Goal: Information Seeking & Learning: Learn about a topic

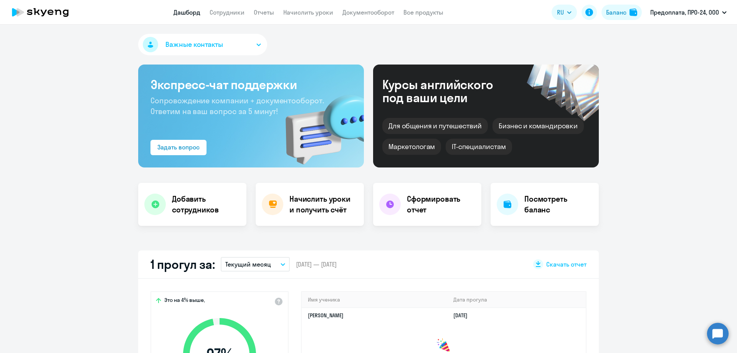
select select "30"
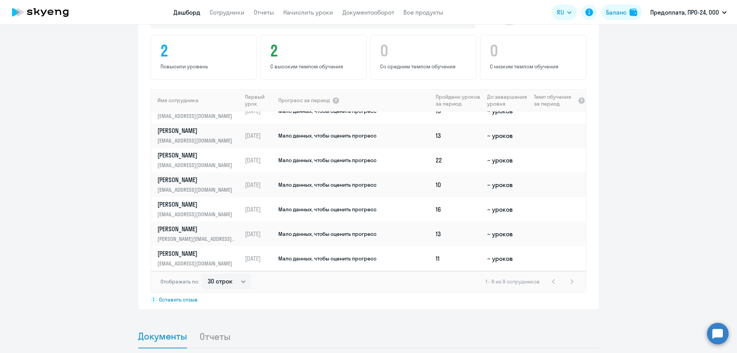
scroll to position [499, 0]
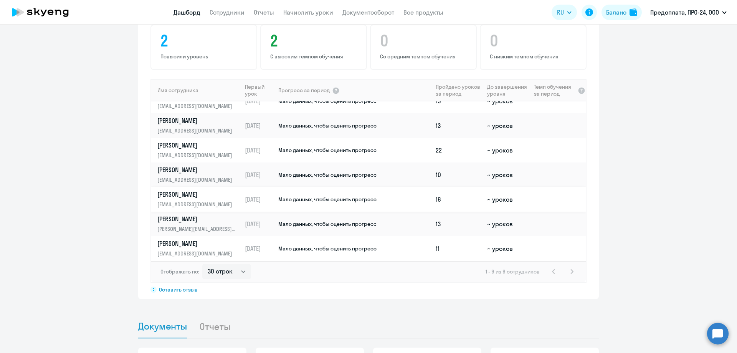
click at [177, 196] on p "[PERSON_NAME]" at bounding box center [196, 194] width 79 height 8
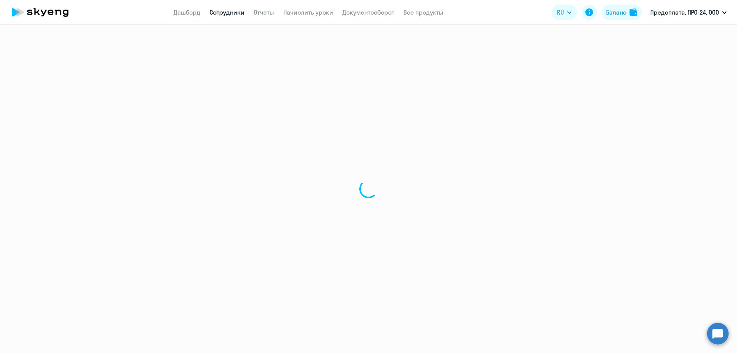
select select "english"
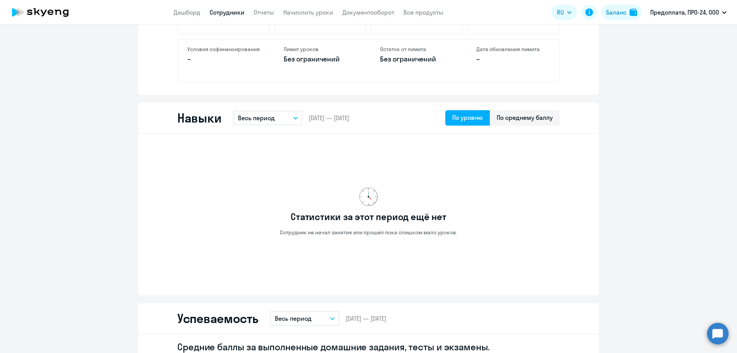
scroll to position [346, 0]
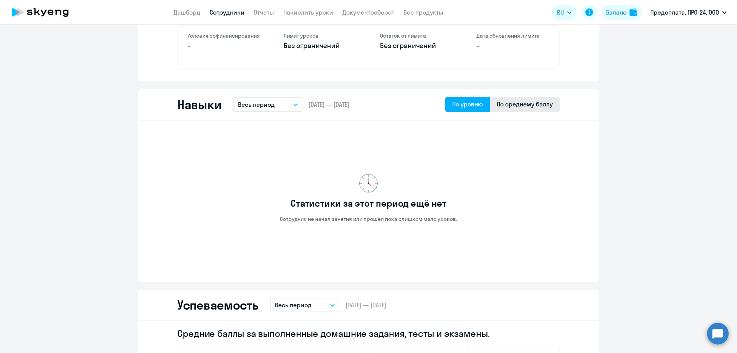
click at [498, 105] on div "По среднему баллу" at bounding box center [525, 103] width 56 height 9
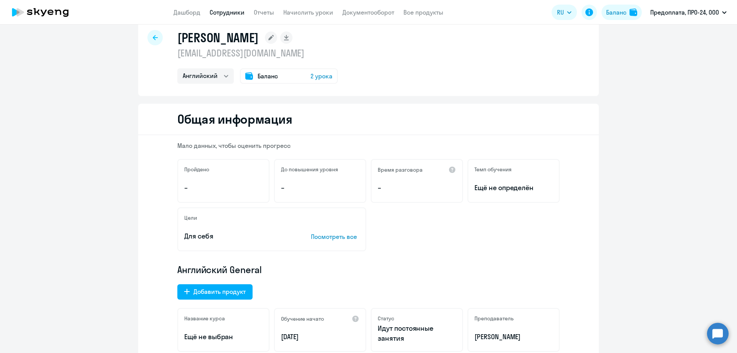
scroll to position [0, 0]
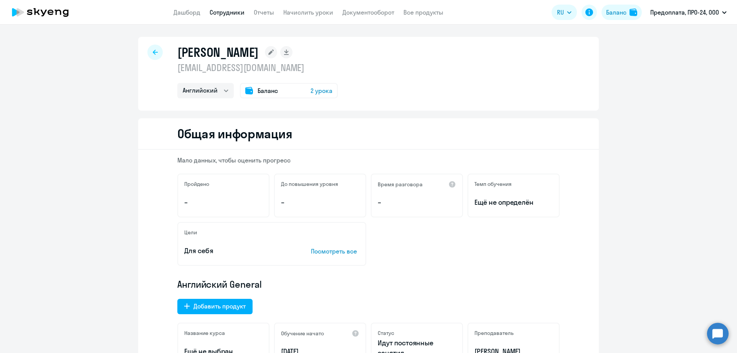
click at [340, 250] on p "Посмотреть все" at bounding box center [335, 250] width 48 height 9
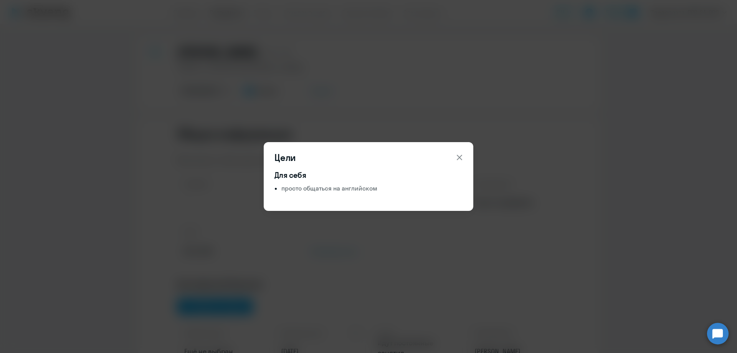
click at [459, 156] on icon at bounding box center [459, 157] width 9 height 9
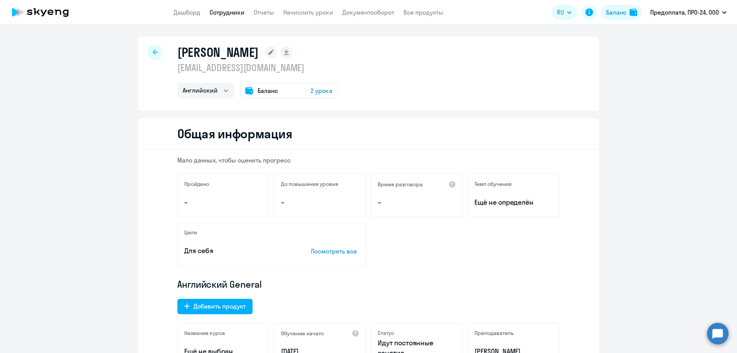
click at [270, 89] on span "Баланс" at bounding box center [268, 90] width 20 height 9
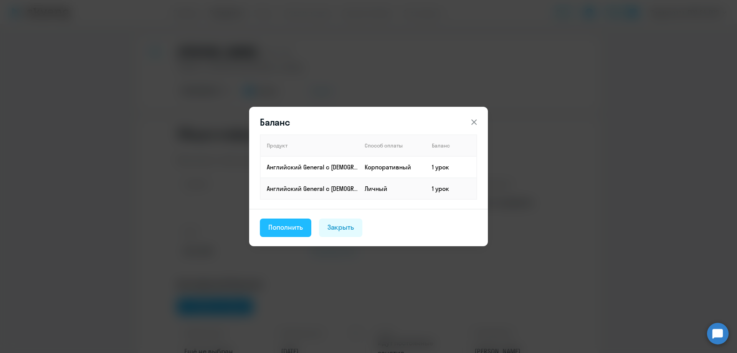
click at [287, 228] on div "Пополнить" at bounding box center [285, 227] width 35 height 10
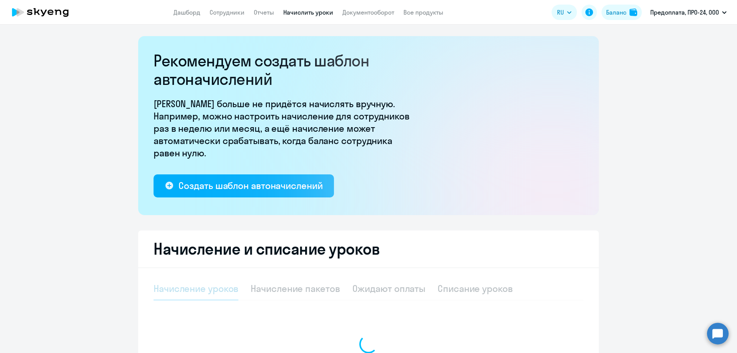
select select "10"
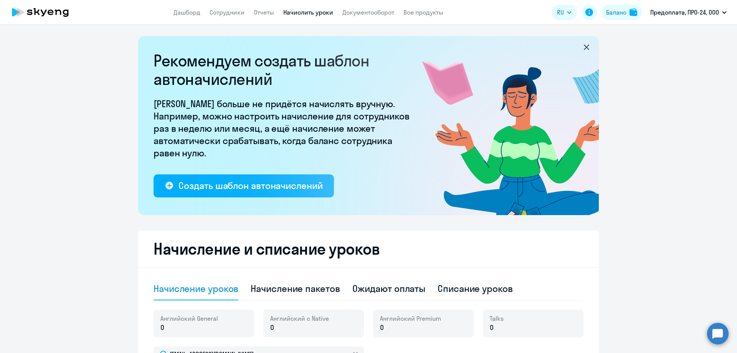
drag, startPoint x: 582, startPoint y: 46, endPoint x: 606, endPoint y: 60, distance: 27.4
click at [582, 46] on icon at bounding box center [586, 47] width 9 height 9
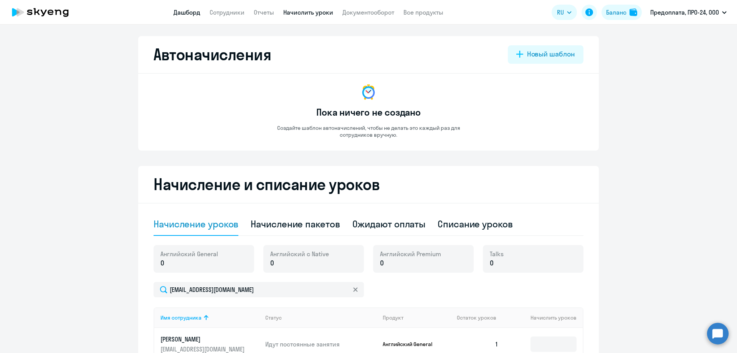
click at [194, 15] on link "Дашборд" at bounding box center [187, 12] width 27 height 8
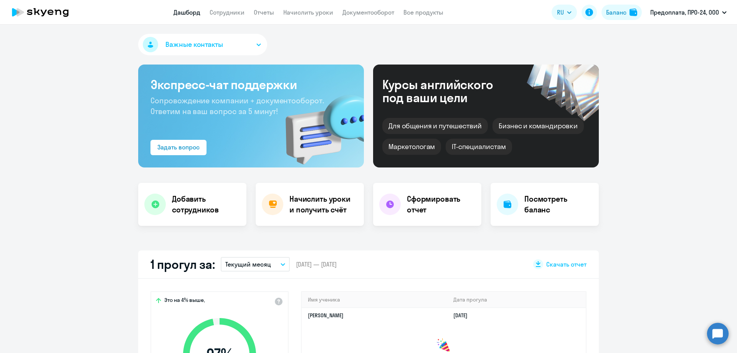
select select "30"
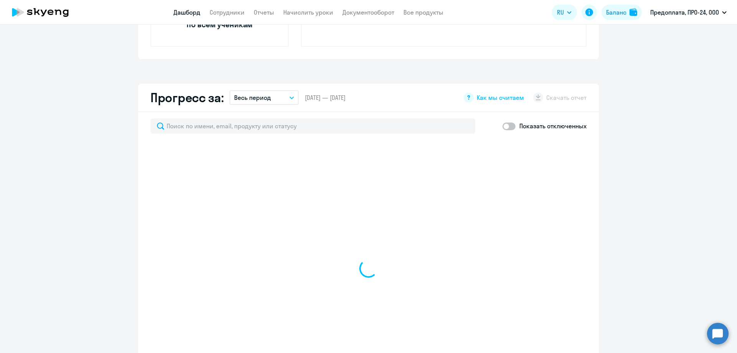
select select "30"
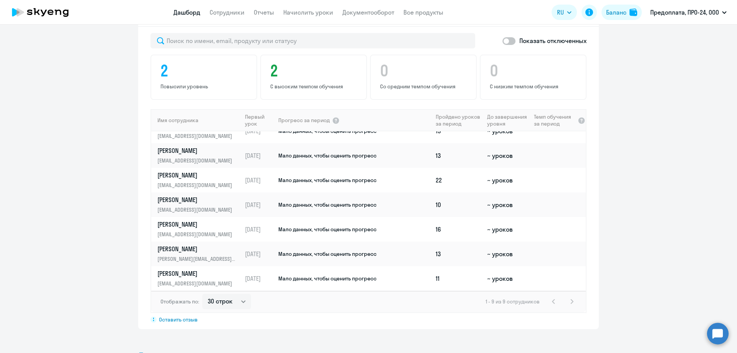
scroll to position [461, 0]
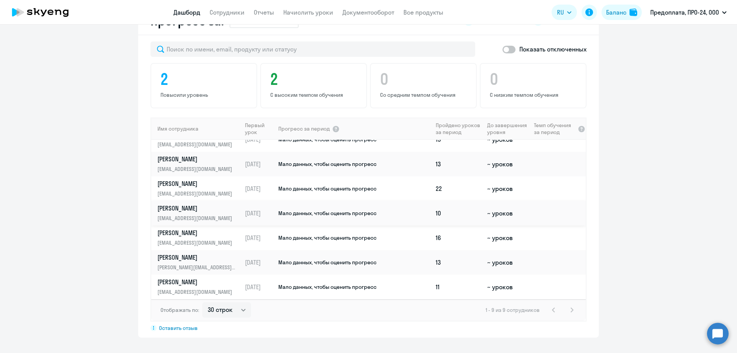
click at [172, 213] on link "[PERSON_NAME] [PERSON_NAME][EMAIL_ADDRESS][DOMAIN_NAME]" at bounding box center [199, 213] width 84 height 18
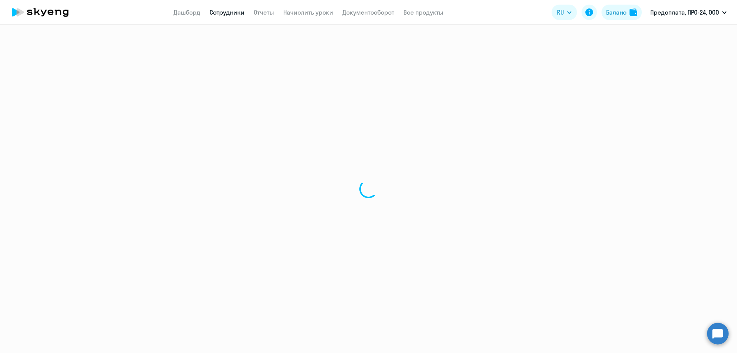
select select "english"
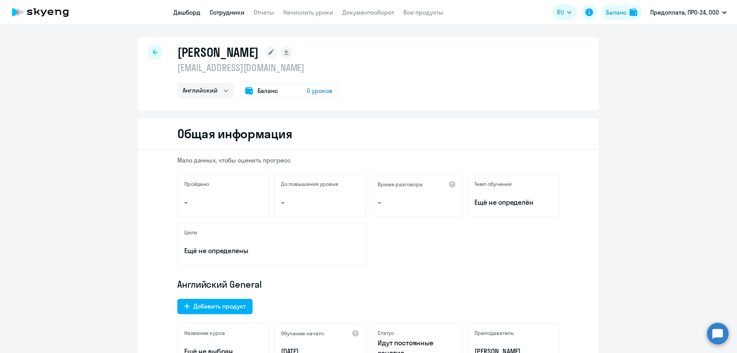
click at [187, 8] on link "Дашборд" at bounding box center [187, 12] width 27 height 8
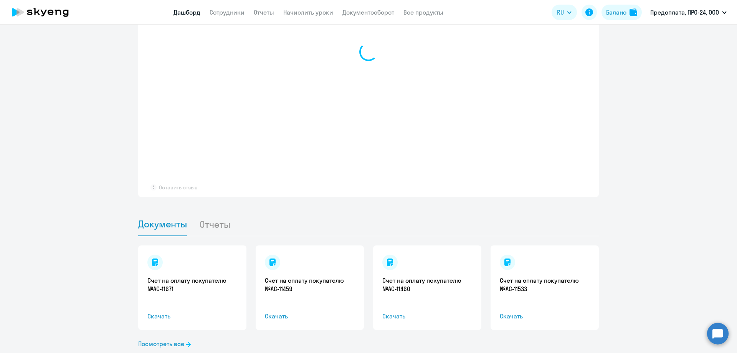
select select "30"
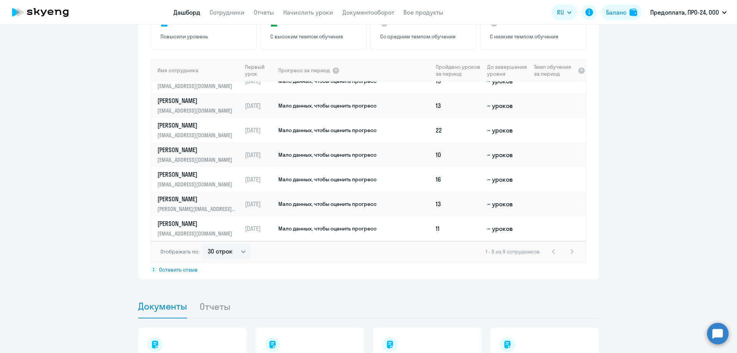
scroll to position [506, 0]
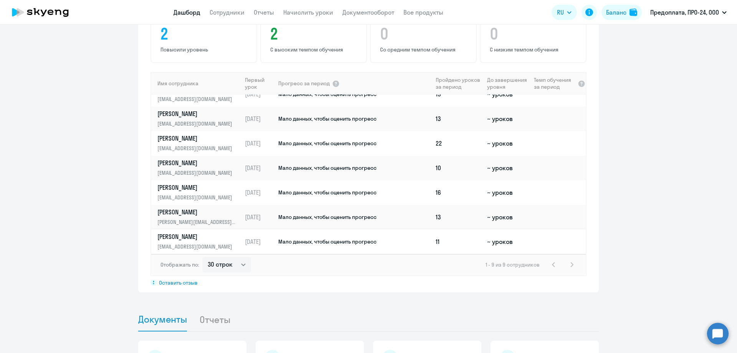
click at [198, 243] on p "[EMAIL_ADDRESS][DOMAIN_NAME]" at bounding box center [196, 246] width 79 height 8
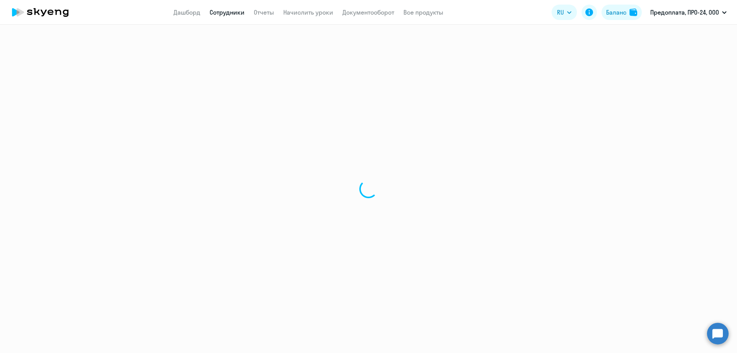
select select "english"
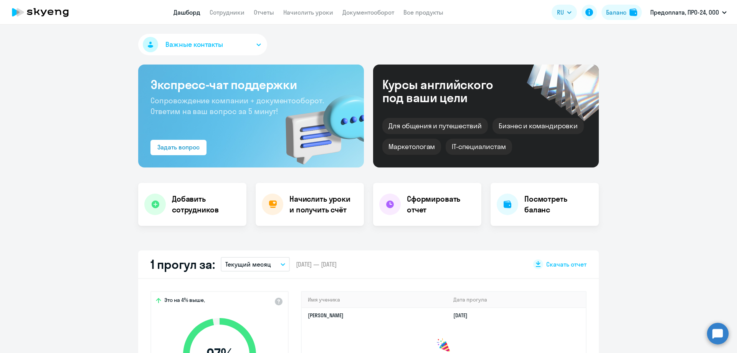
select select "30"
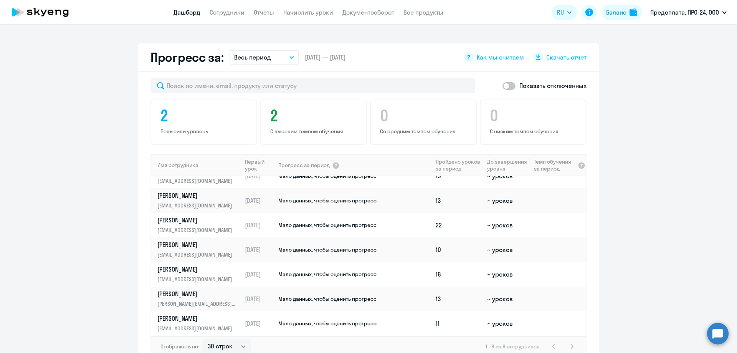
scroll to position [499, 0]
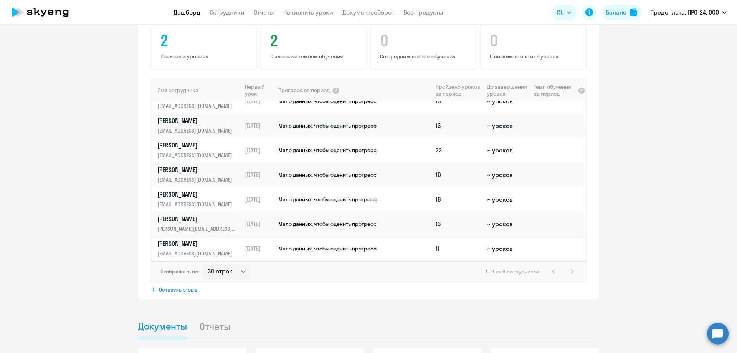
click at [187, 217] on p "[PERSON_NAME]" at bounding box center [196, 219] width 79 height 8
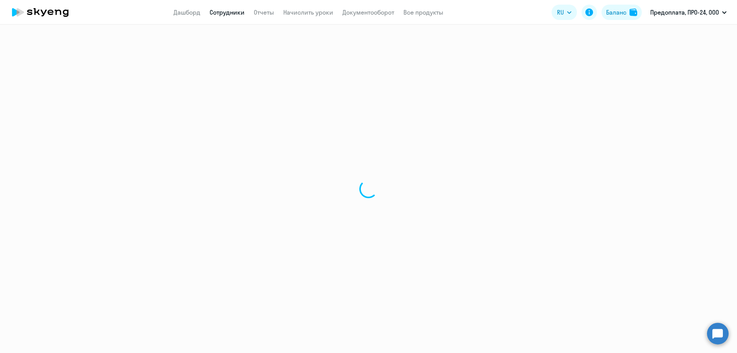
select select "english"
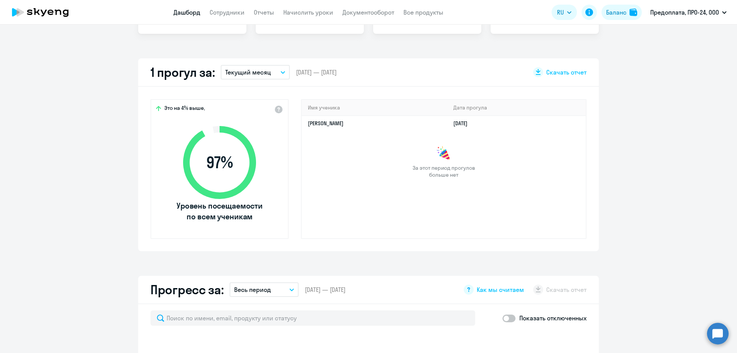
select select "30"
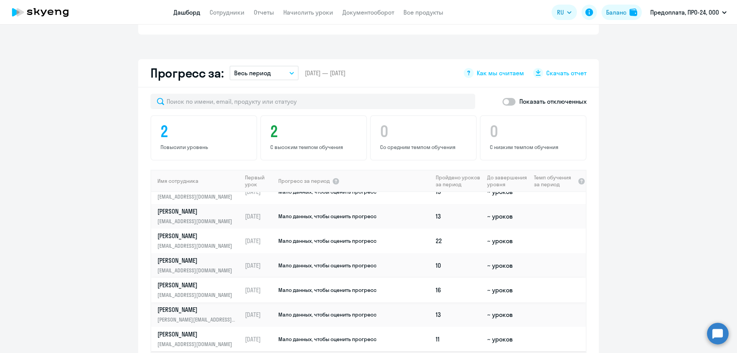
scroll to position [461, 0]
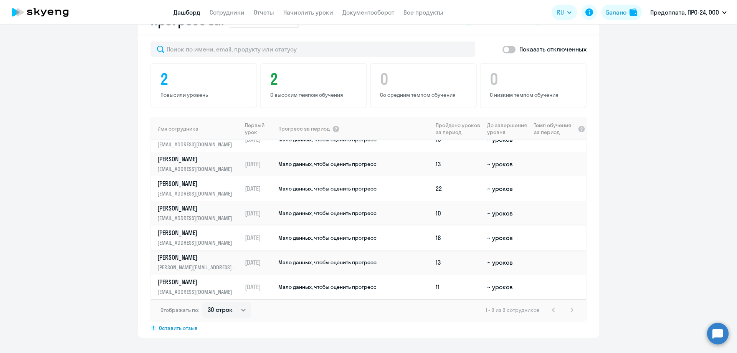
click at [194, 235] on p "[PERSON_NAME]" at bounding box center [196, 232] width 79 height 8
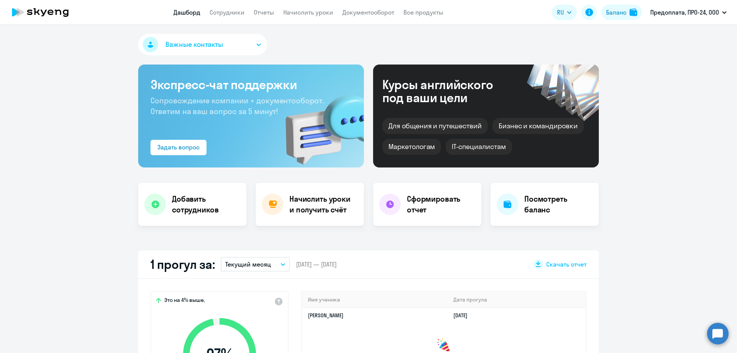
select select "english"
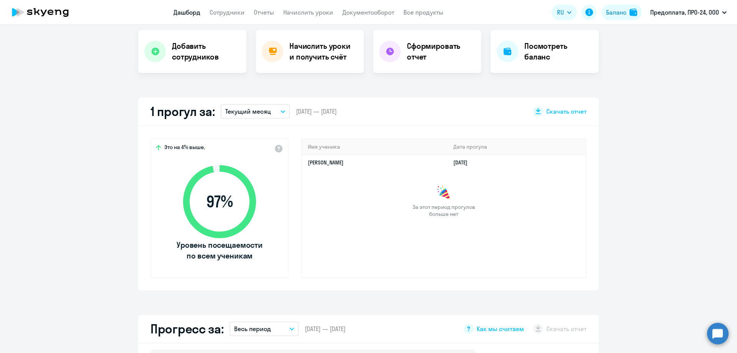
select select "30"
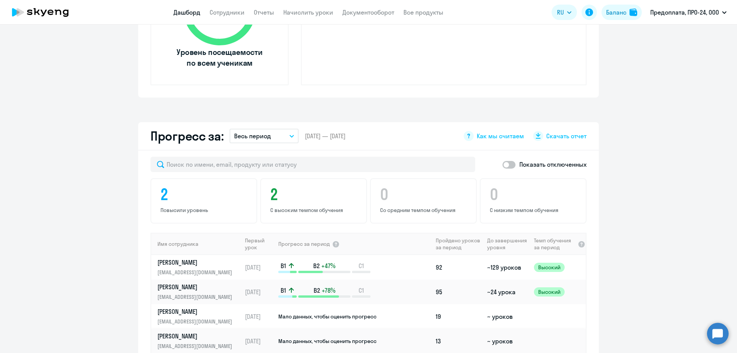
click at [190, 336] on p "[PERSON_NAME]" at bounding box center [196, 336] width 79 height 8
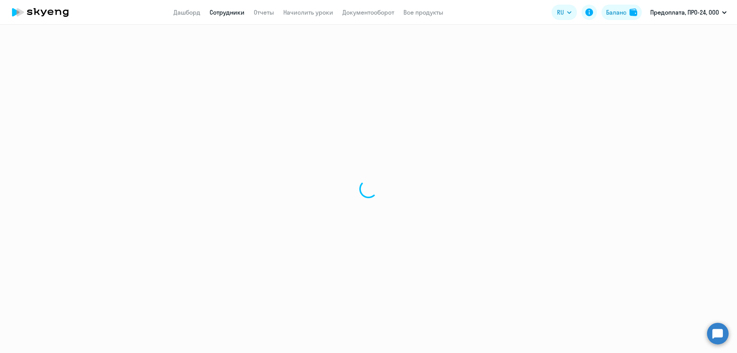
select select "english"
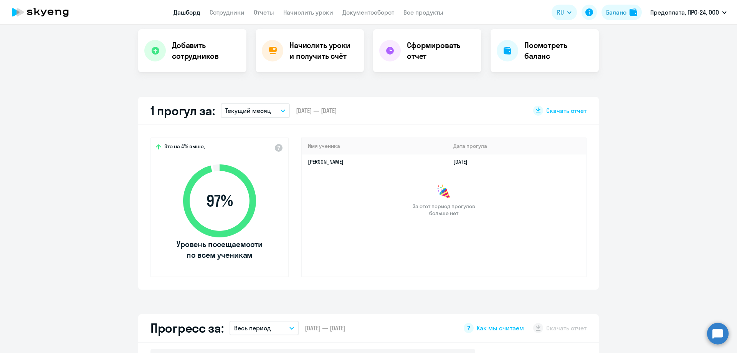
select select "30"
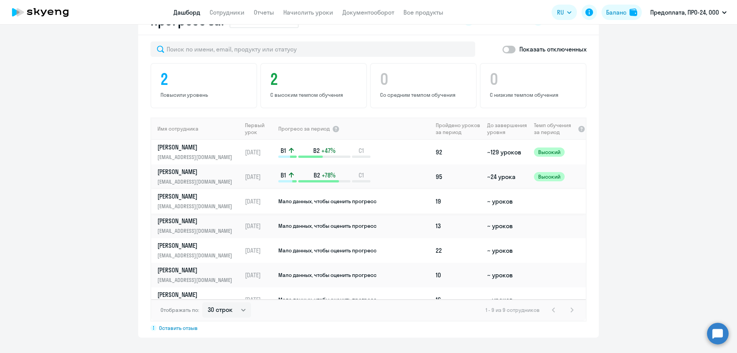
click at [170, 195] on p "[PERSON_NAME]" at bounding box center [196, 196] width 79 height 8
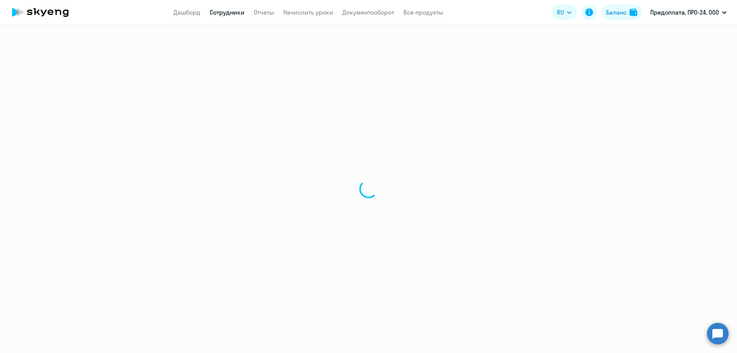
select select "english"
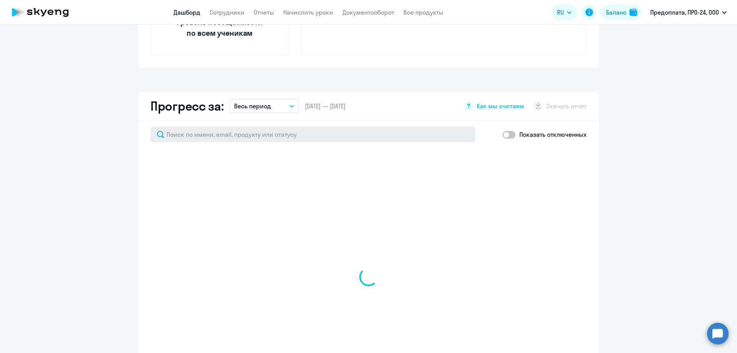
select select "30"
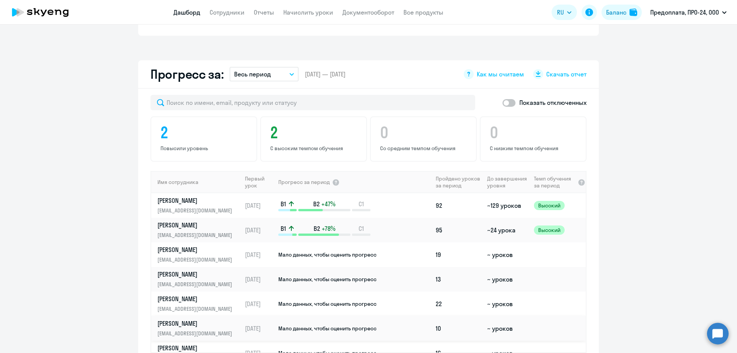
scroll to position [384, 0]
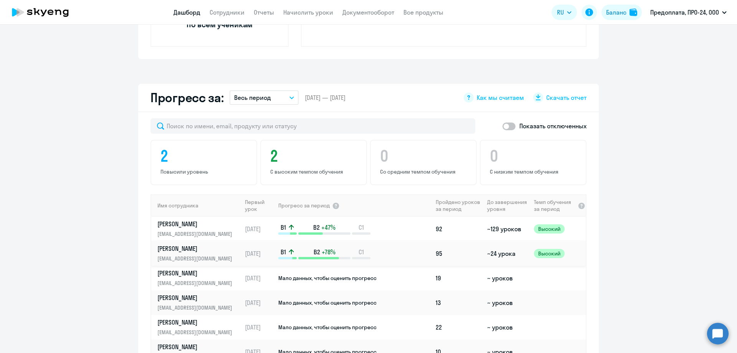
click at [181, 247] on p "[PERSON_NAME]" at bounding box center [196, 248] width 79 height 8
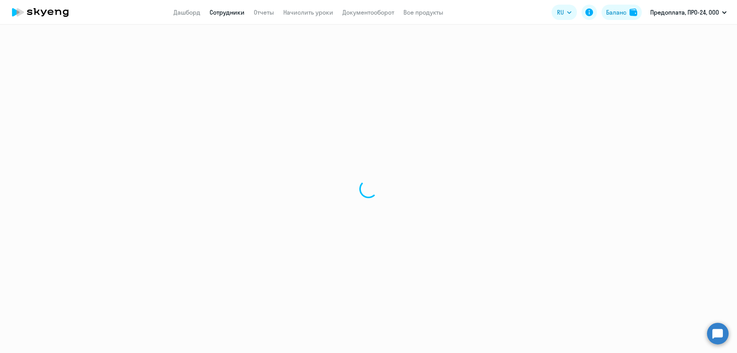
select select "english"
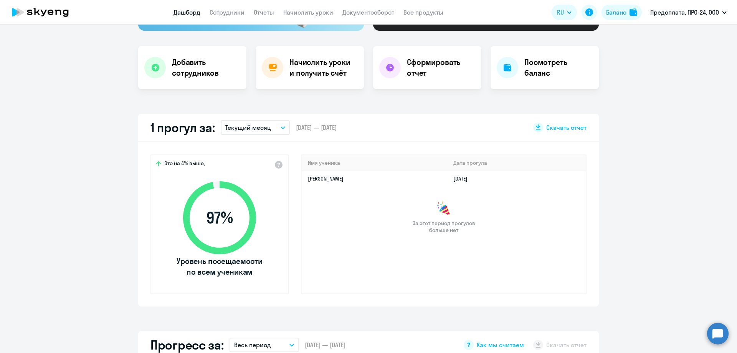
select select "30"
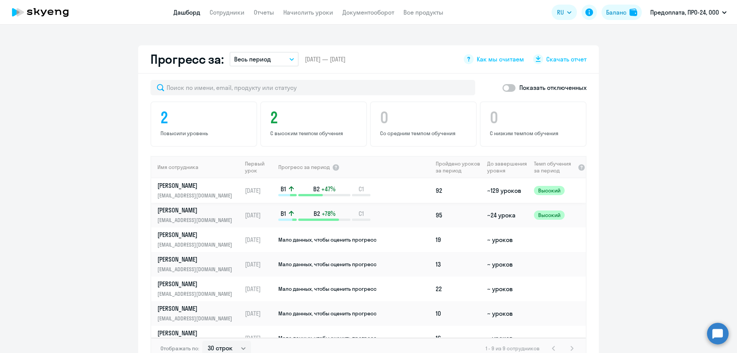
click at [165, 185] on p "[PERSON_NAME]" at bounding box center [196, 185] width 79 height 8
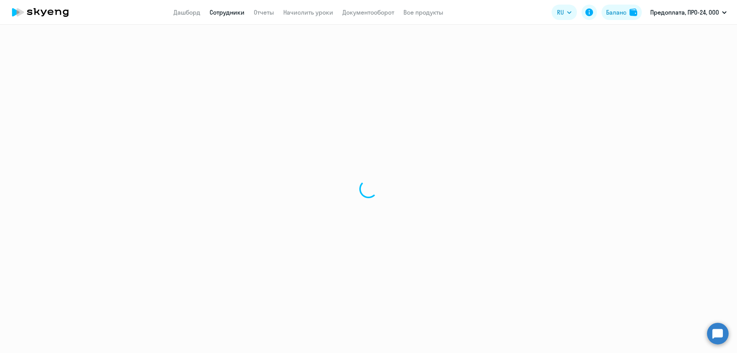
select select "english"
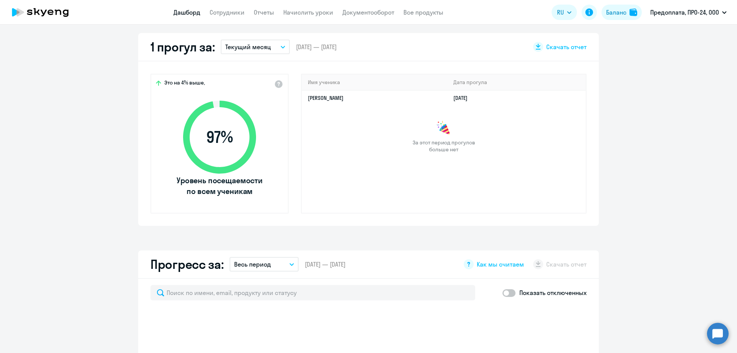
select select "30"
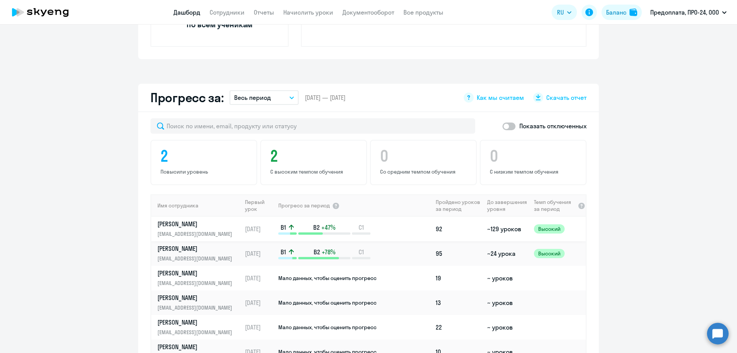
click at [191, 226] on p "[PERSON_NAME]" at bounding box center [196, 224] width 79 height 8
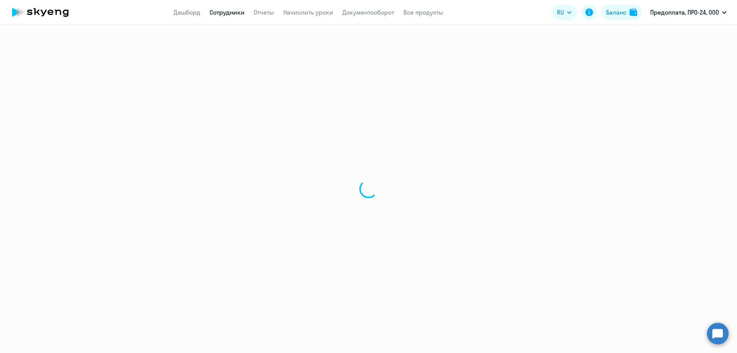
select select "english"
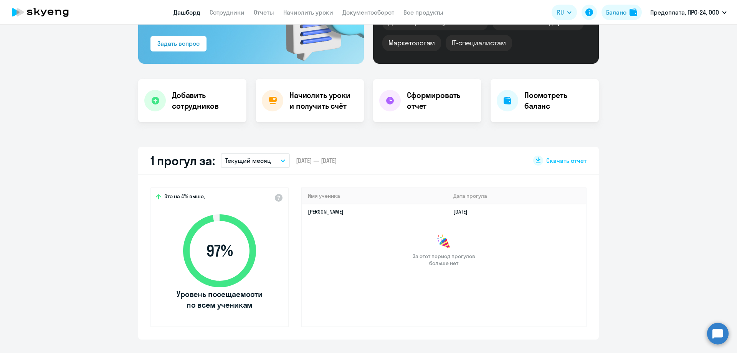
scroll to position [154, 0]
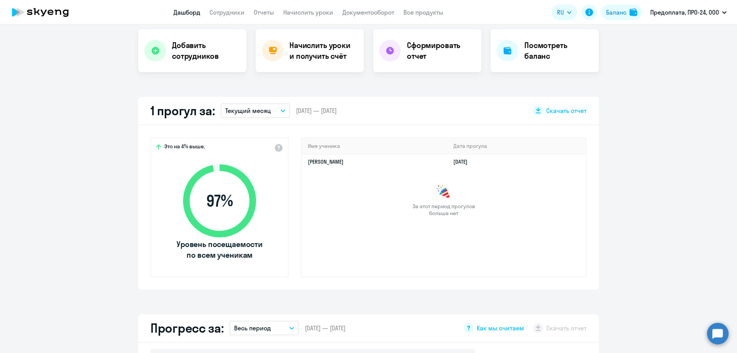
select select "30"
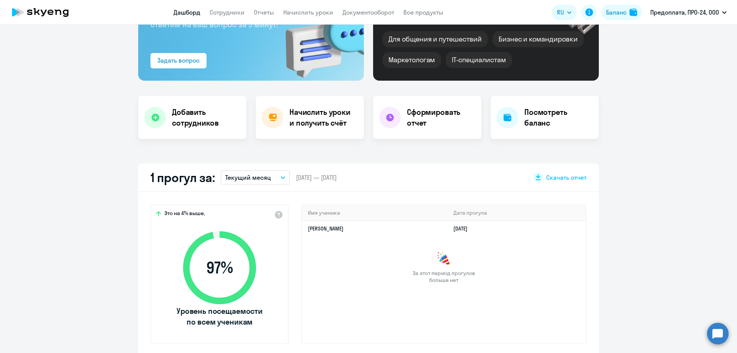
scroll to position [38, 0]
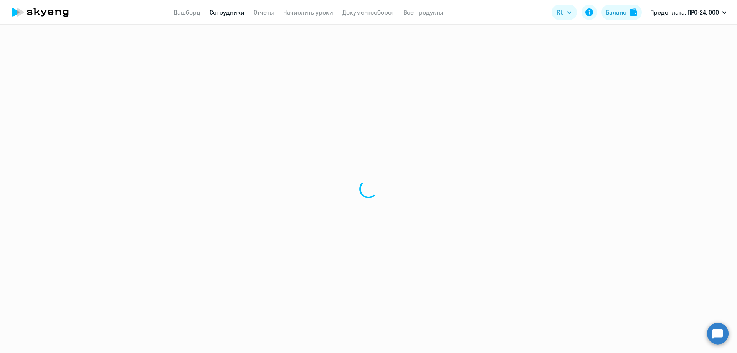
select select "english"
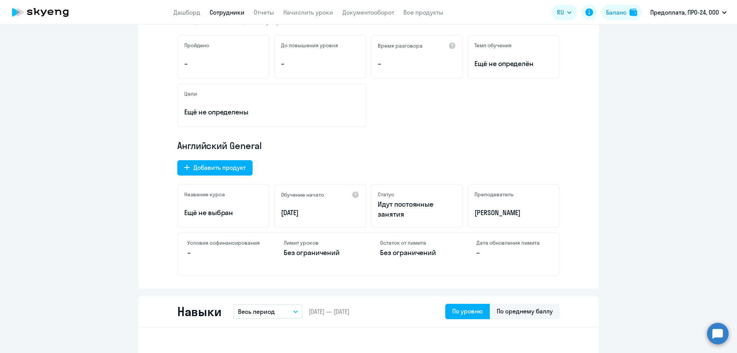
scroll to position [154, 0]
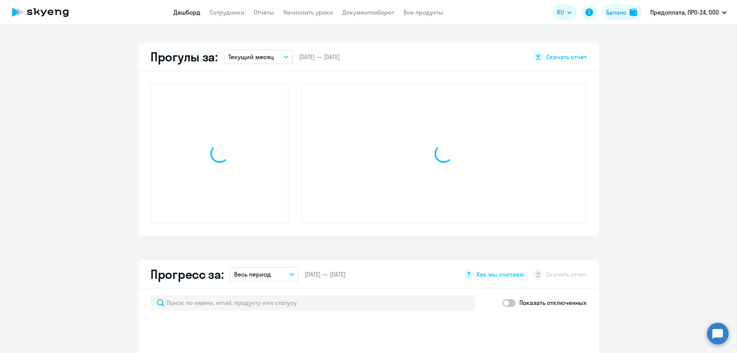
scroll to position [207, 0]
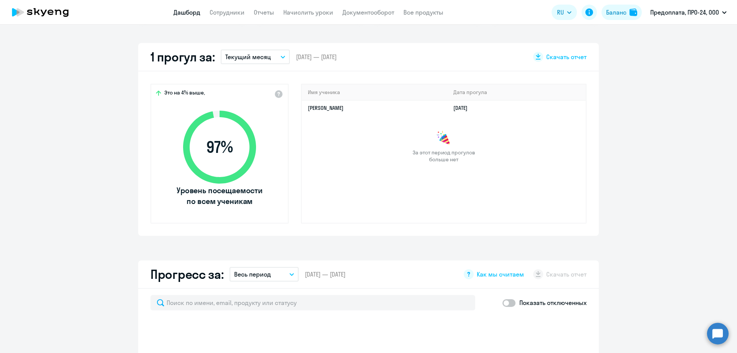
select select "30"
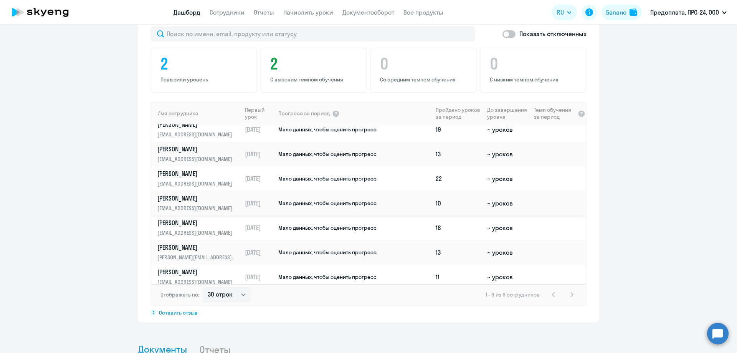
scroll to position [62, 0]
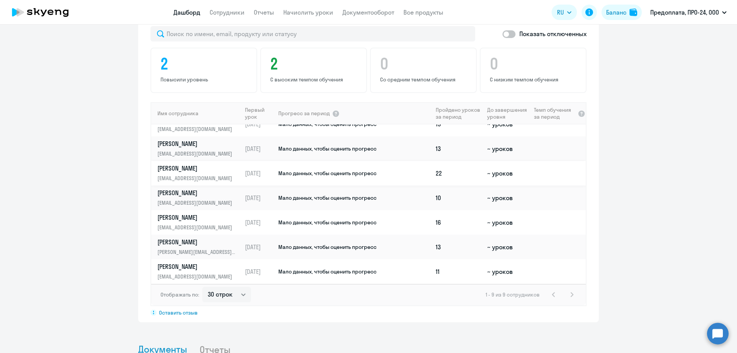
click at [183, 178] on p "[EMAIL_ADDRESS][DOMAIN_NAME]" at bounding box center [196, 178] width 79 height 8
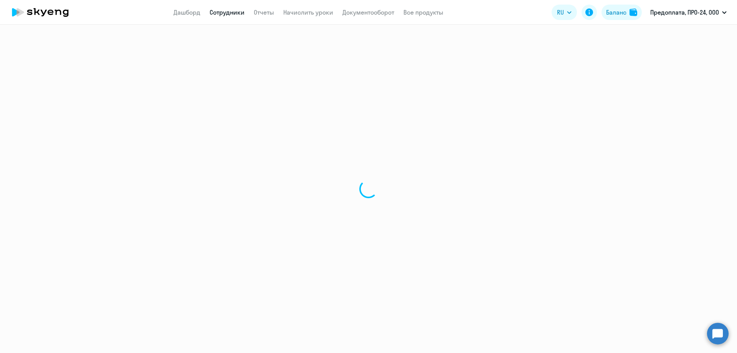
select select "english"
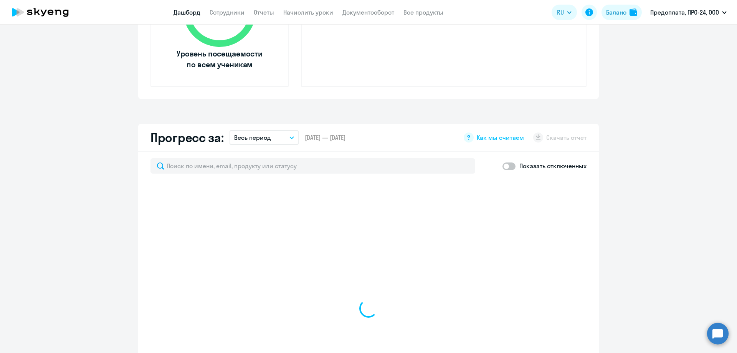
select select "30"
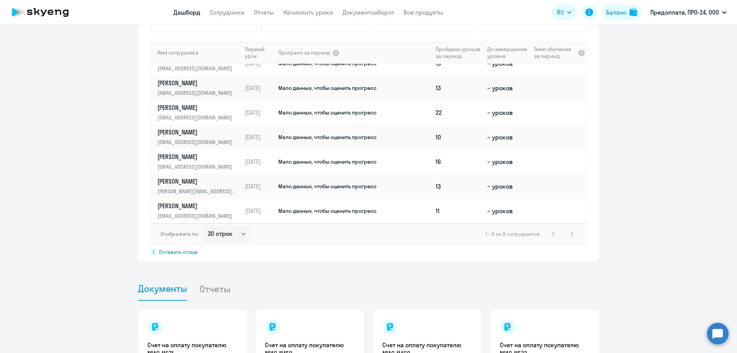
scroll to position [537, 0]
click at [180, 202] on p "[PERSON_NAME]" at bounding box center [196, 205] width 79 height 8
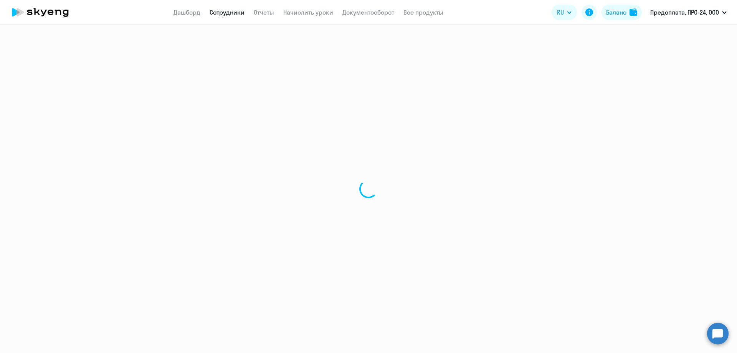
select select "english"
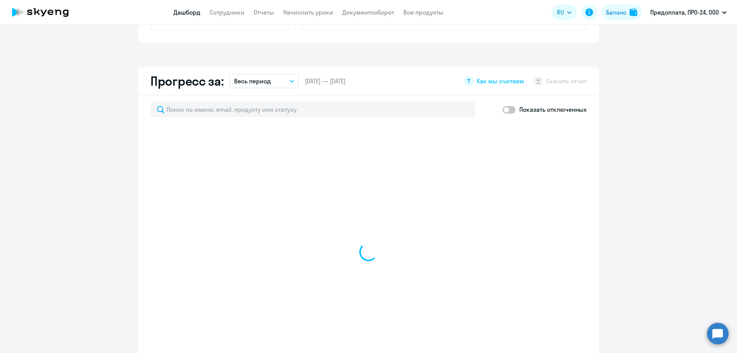
select select "30"
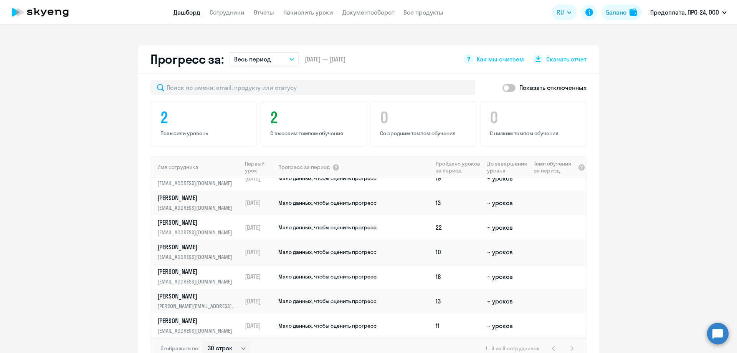
scroll to position [62, 0]
click at [201, 250] on p "[PERSON_NAME]" at bounding box center [196, 246] width 79 height 8
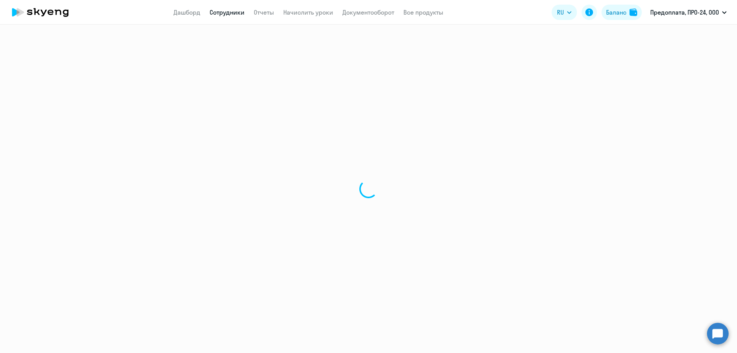
select select "english"
